Goal: Information Seeking & Learning: Find specific fact

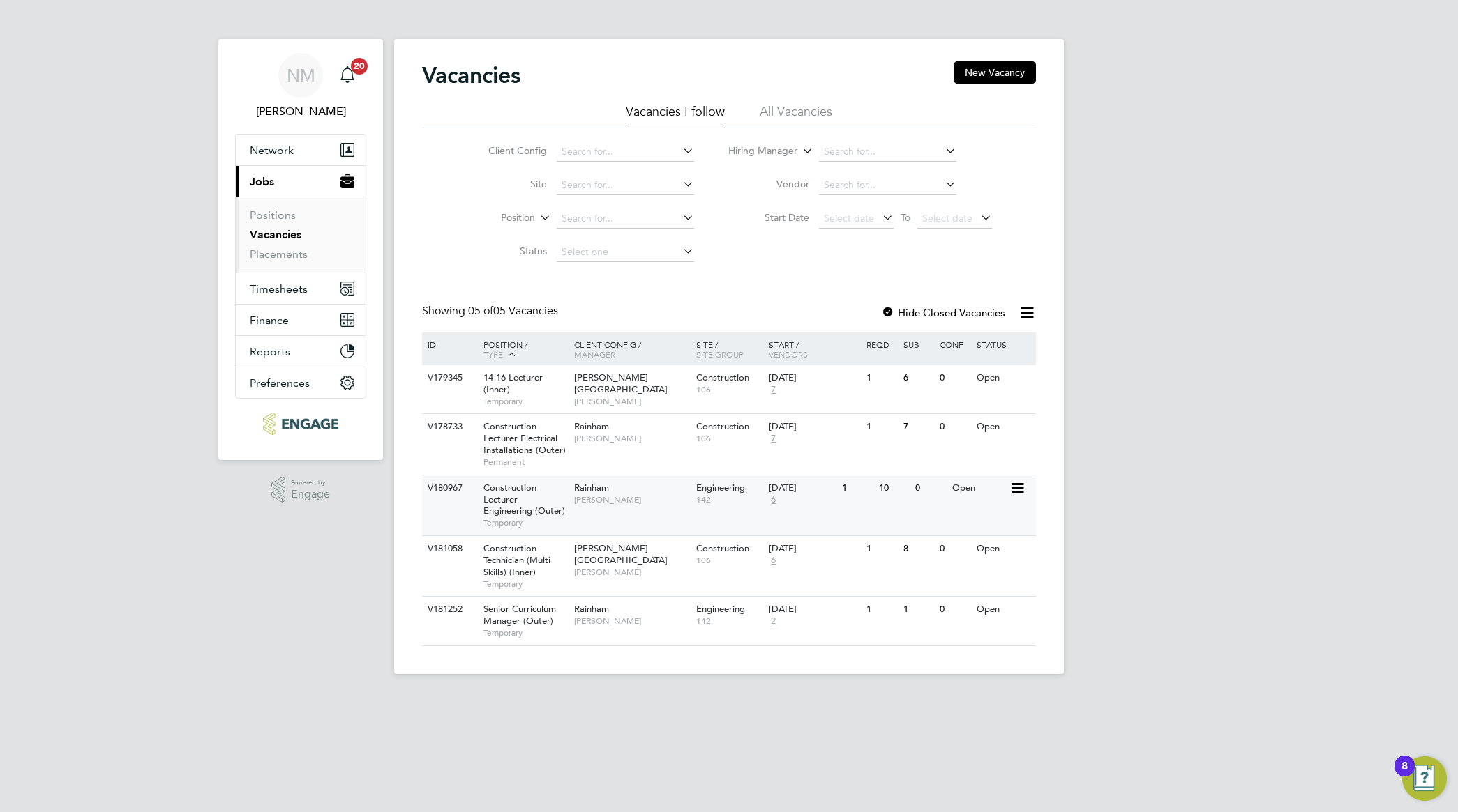
click at [592, 507] on div "Rainham Nathan Morris" at bounding box center [632, 493] width 122 height 36
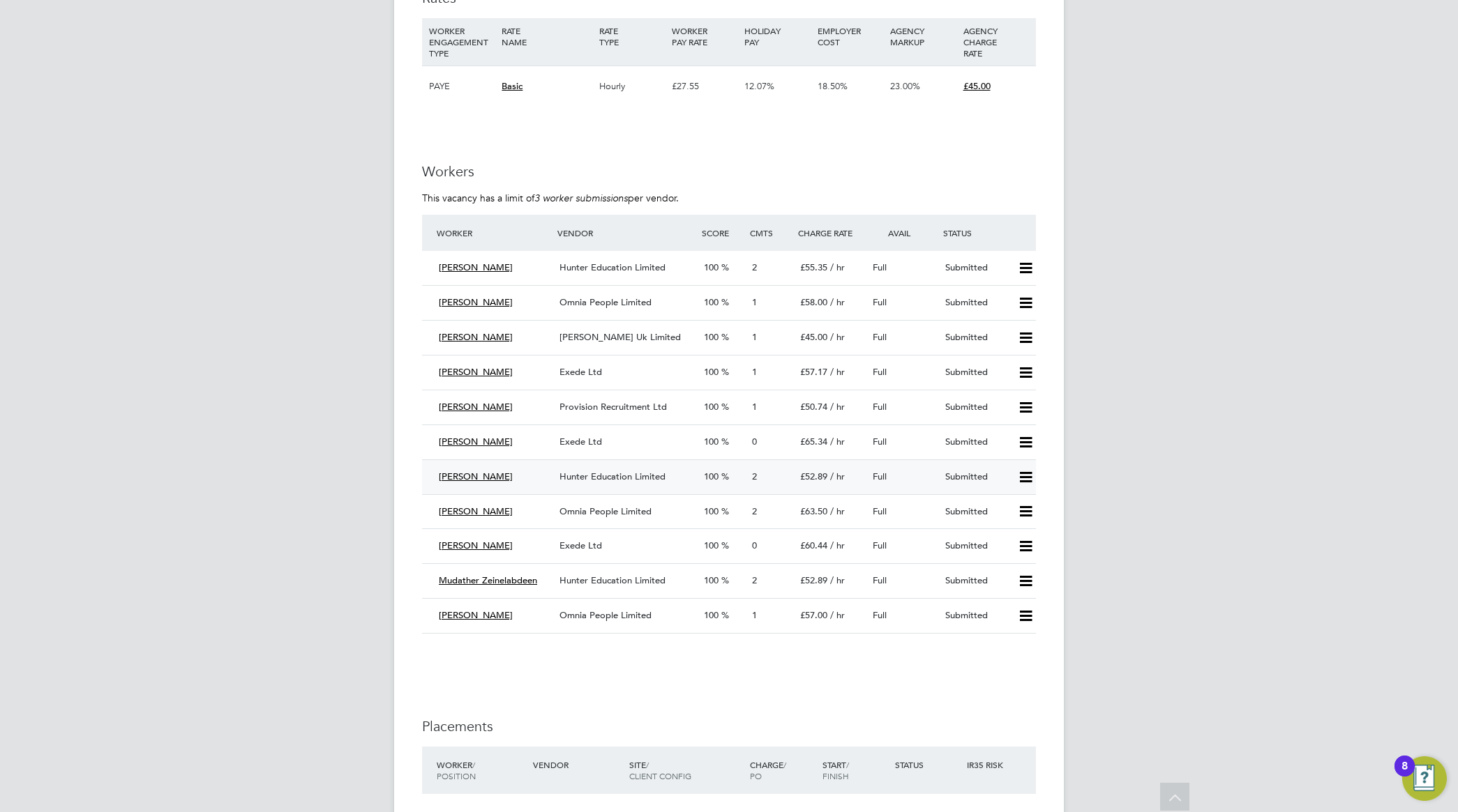
click at [612, 479] on span "Hunter Education Limited" at bounding box center [613, 476] width 106 height 12
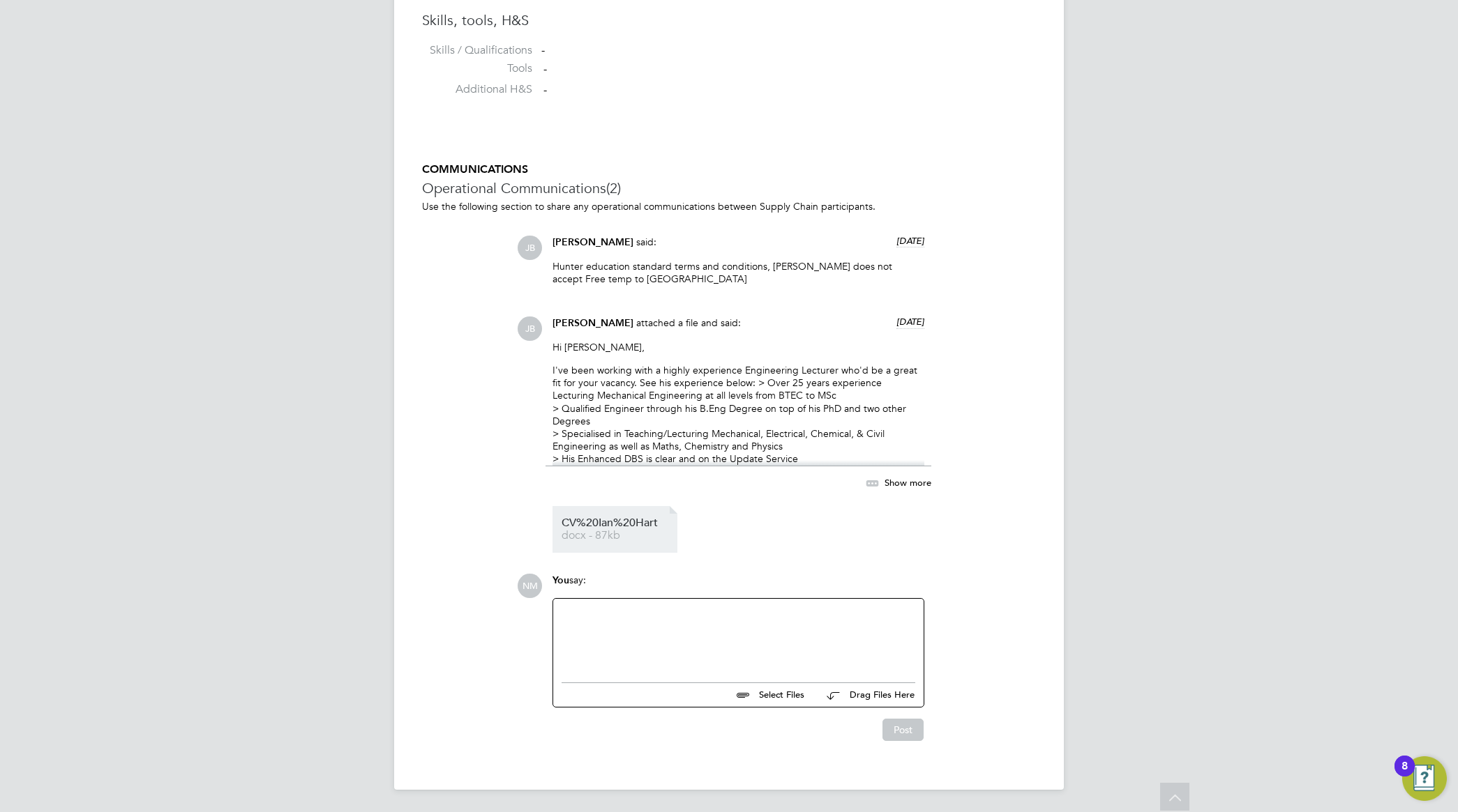
click at [626, 519] on span "CV%20Ian%20Hart" at bounding box center [618, 523] width 112 height 10
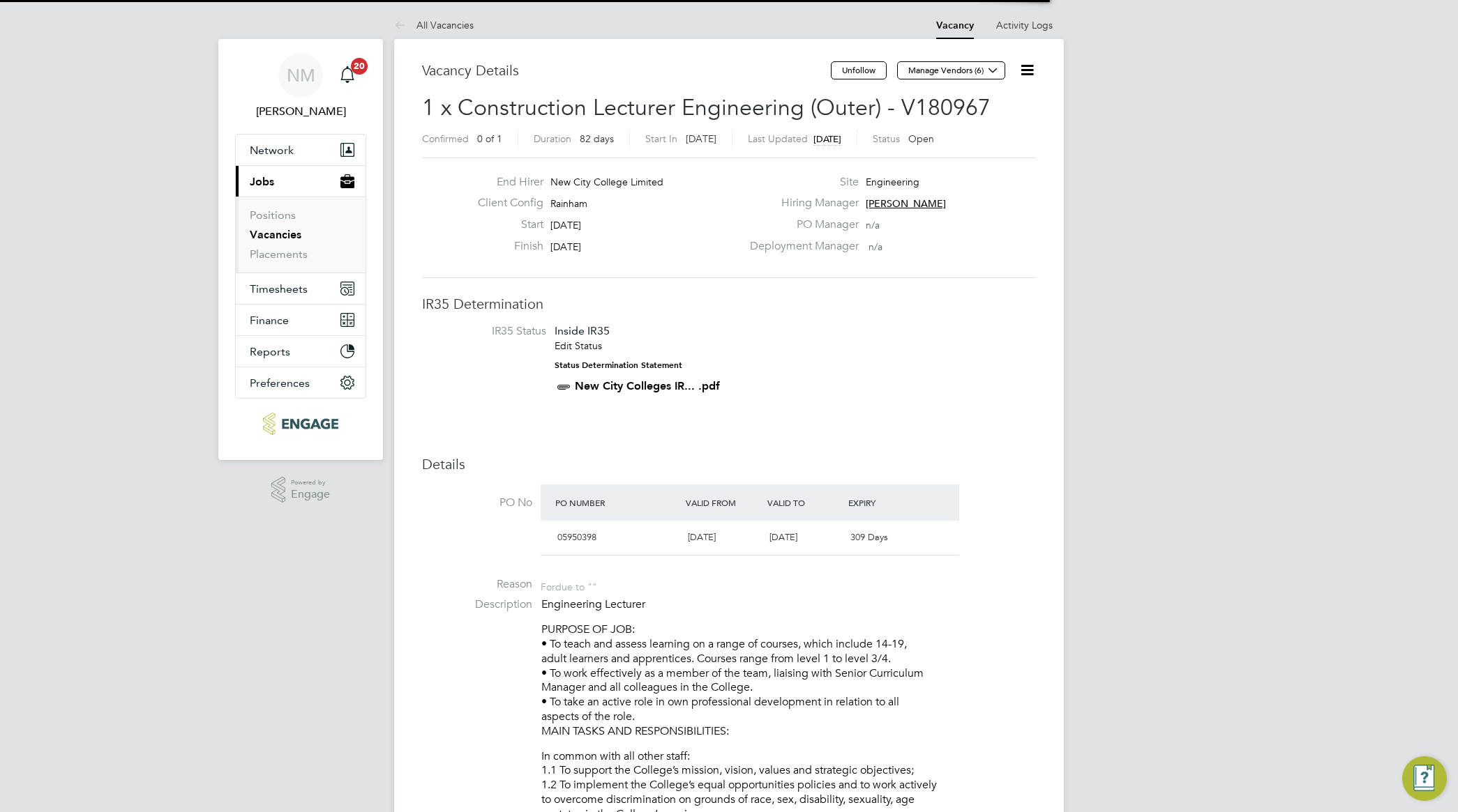
scroll to position [7, 7]
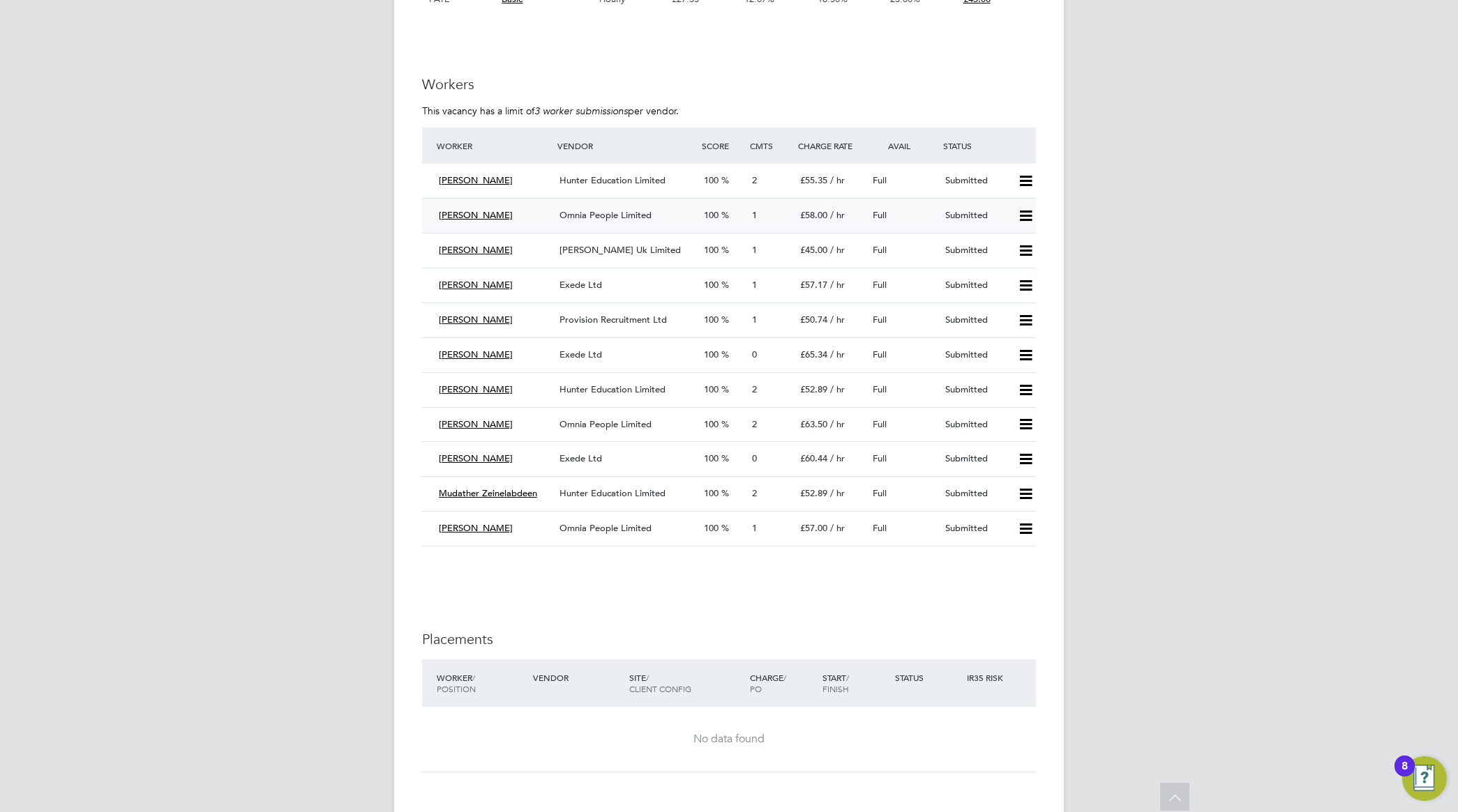
click at [600, 217] on span "Omnia People Limited" at bounding box center [606, 215] width 92 height 12
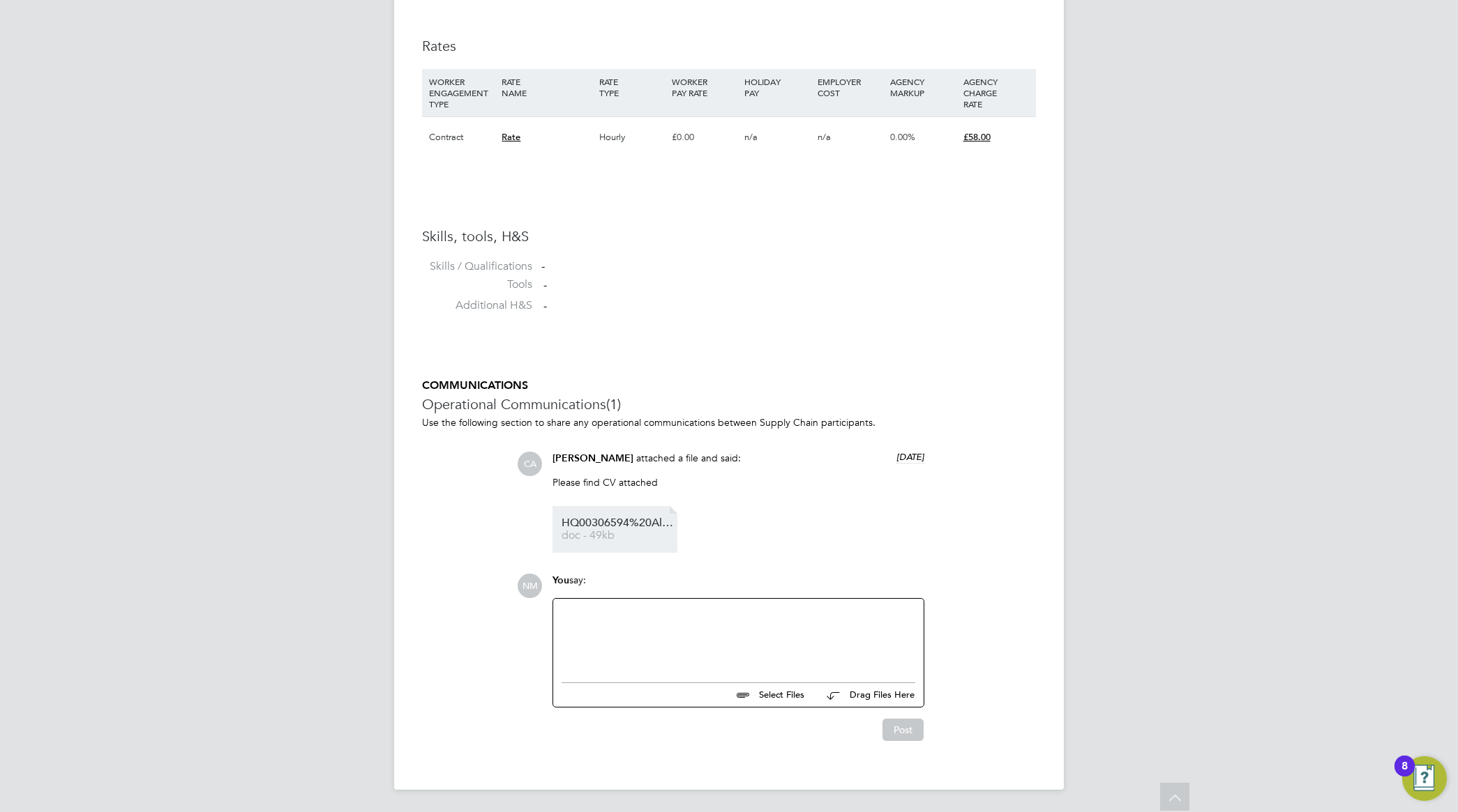
click at [616, 524] on span "HQ00306594%20Alan" at bounding box center [618, 523] width 112 height 10
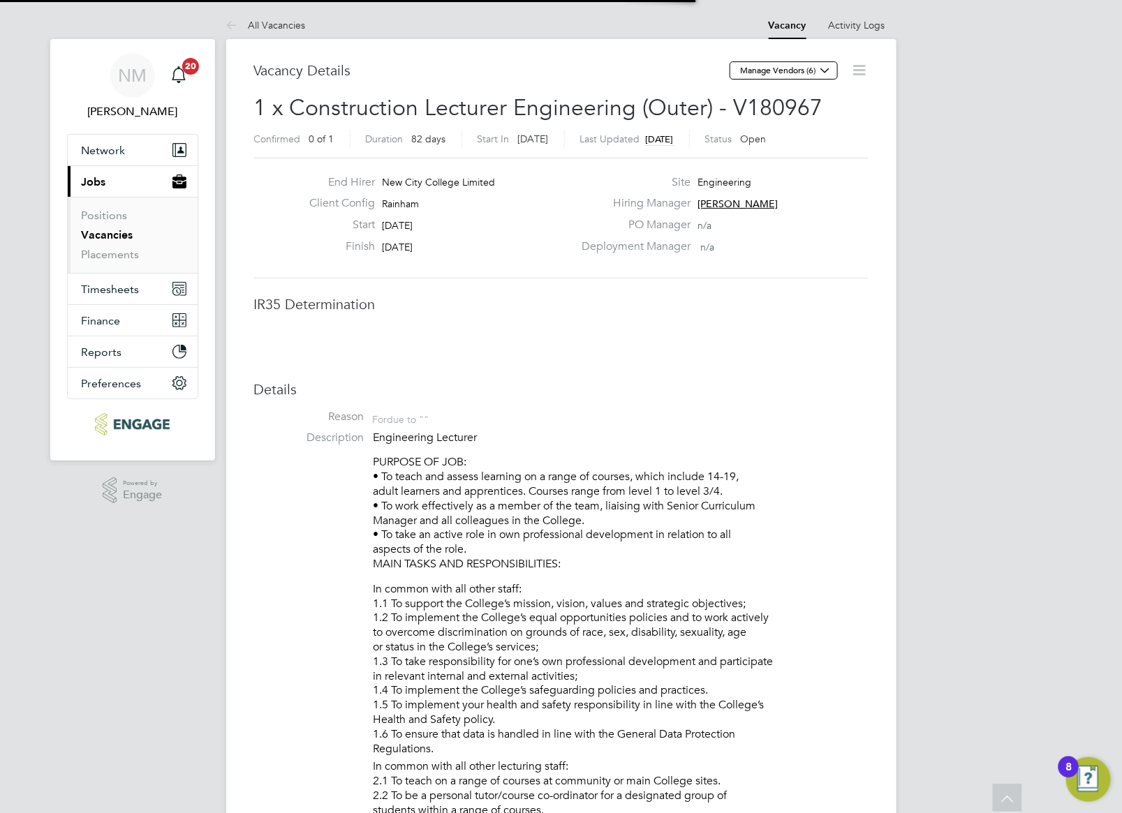
scroll to position [8, 7]
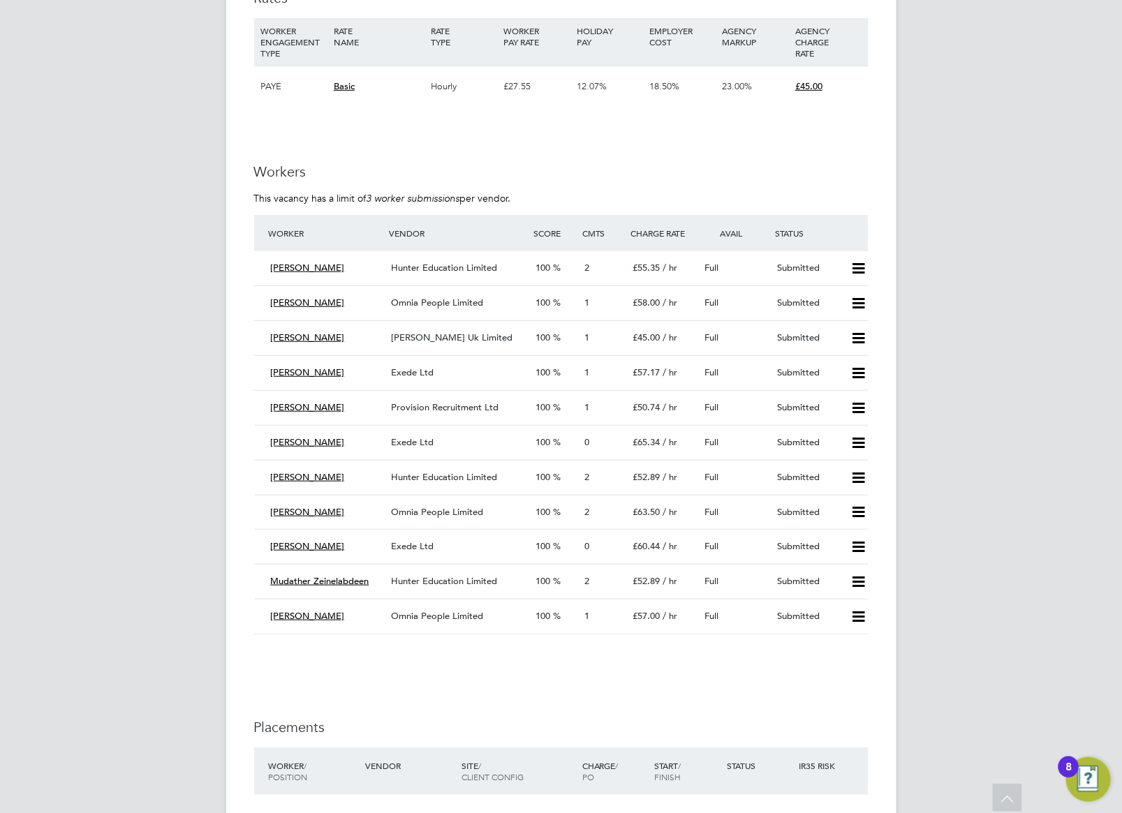
drag, startPoint x: 346, startPoint y: 620, endPoint x: 248, endPoint y: 619, distance: 98.4
click at [445, 620] on span "Omnia People Limited" at bounding box center [437, 616] width 92 height 12
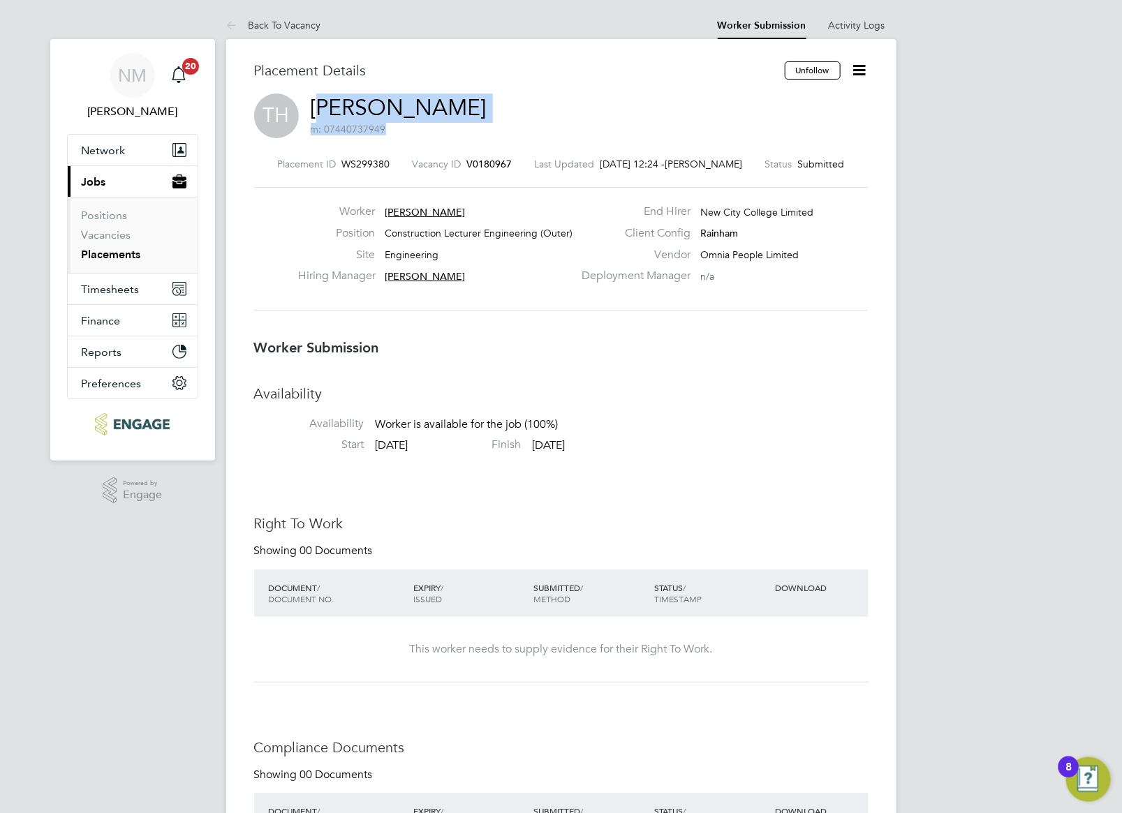
drag, startPoint x: 455, startPoint y: 103, endPoint x: 325, endPoint y: 107, distance: 130.6
click at [325, 107] on div "TH [PERSON_NAME] m: 07440737949" at bounding box center [561, 117] width 614 height 47
drag, startPoint x: 325, startPoint y: 107, endPoint x: 305, endPoint y: 110, distance: 19.7
click at [305, 110] on div "TH [PERSON_NAME] m: 07440737949" at bounding box center [561, 117] width 614 height 47
drag, startPoint x: 308, startPoint y: 108, endPoint x: 450, endPoint y: 108, distance: 142.4
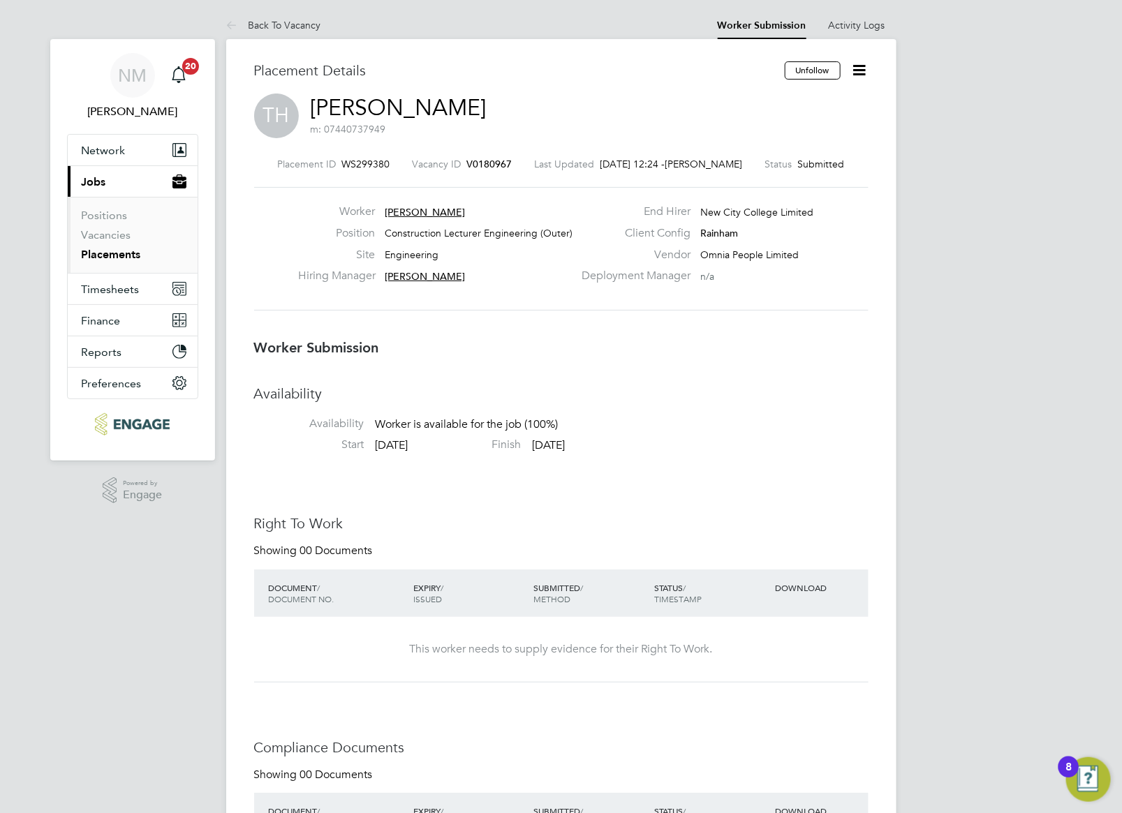
click at [450, 108] on div "TH [PERSON_NAME] m: 07440737949" at bounding box center [561, 117] width 614 height 47
copy link "[PERSON_NAME]"
